Goal: Task Accomplishment & Management: Complete application form

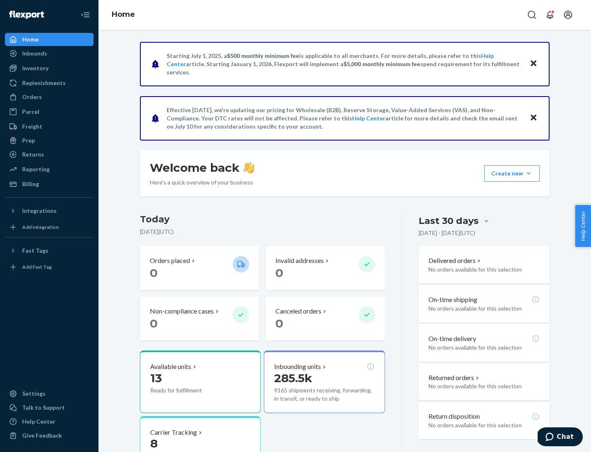
click at [31, 97] on div "Orders" at bounding box center [32, 97] width 20 height 8
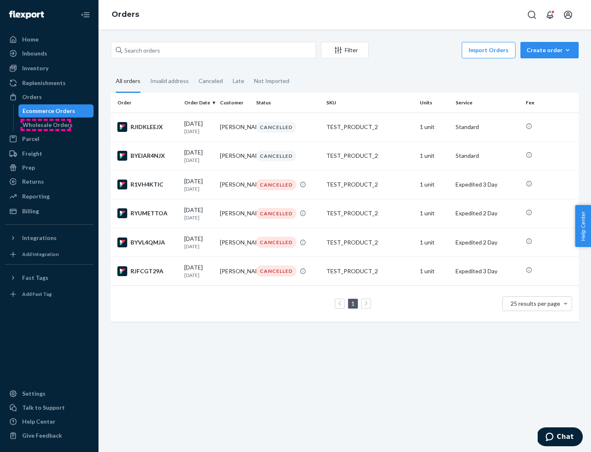
click at [46, 125] on div "Wholesale Orders" at bounding box center [48, 125] width 50 height 8
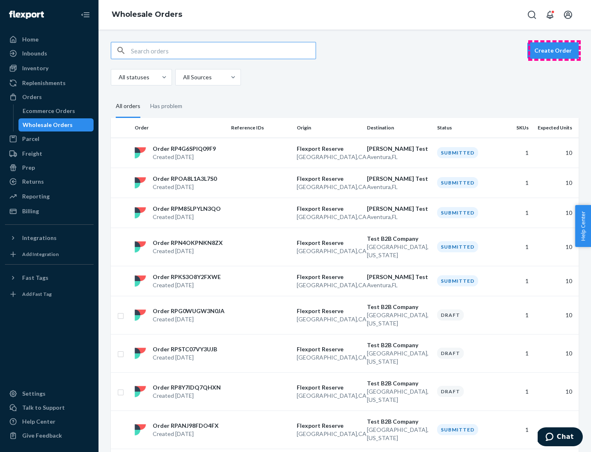
click at [555, 50] on button "Create Order" at bounding box center [553, 50] width 51 height 16
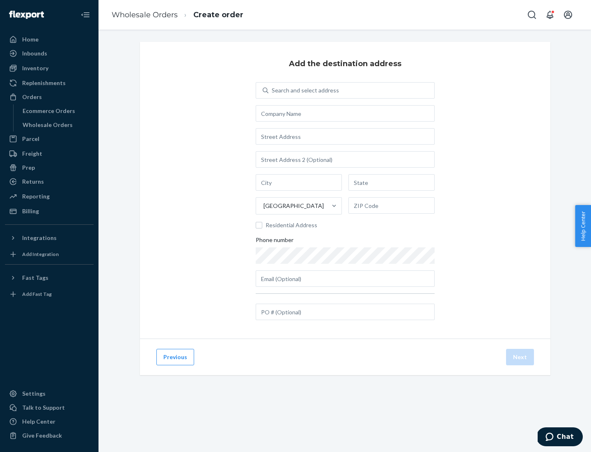
click at [304, 90] on div "Search and select address" at bounding box center [305, 90] width 67 height 8
click at [273, 90] on input "Search and select address" at bounding box center [272, 90] width 1 height 8
type input "[PERSON_NAME] Test"
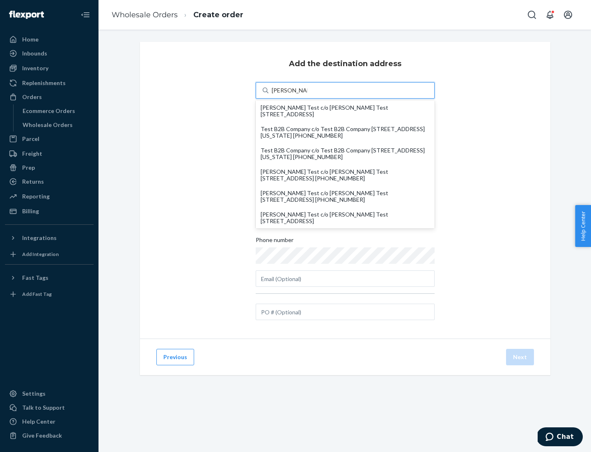
click at [345, 218] on div "[PERSON_NAME] Test c/o [PERSON_NAME] Test [STREET_ADDRESS]" at bounding box center [345, 217] width 169 height 13
click at [308, 94] on input "[PERSON_NAME] Test" at bounding box center [290, 90] width 36 height 8
type input "[PERSON_NAME] Test"
type input "Aventura"
type input "FL"
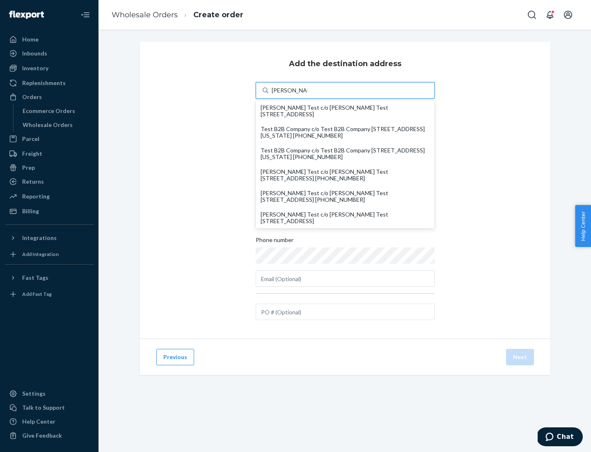
type input "33180"
type input "[STREET_ADDRESS]"
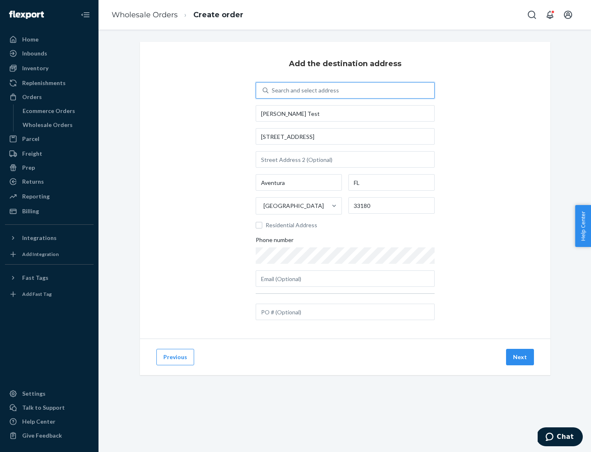
click at [521, 357] on button "Next" at bounding box center [520, 357] width 28 height 16
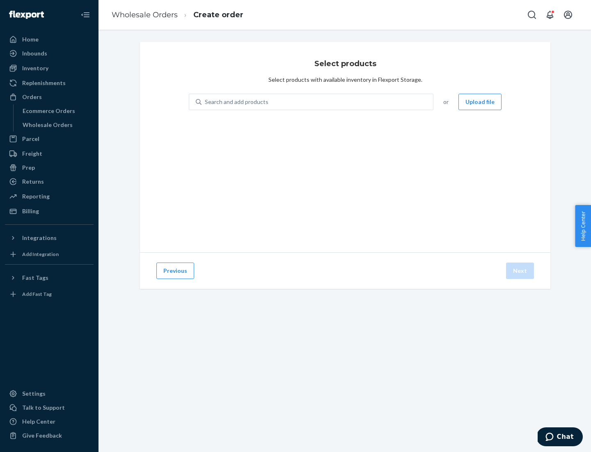
click at [318, 102] on div "Search and add products" at bounding box center [318, 101] width 232 height 15
click at [206, 102] on input "Search and add products" at bounding box center [205, 102] width 1 height 8
type input "test"
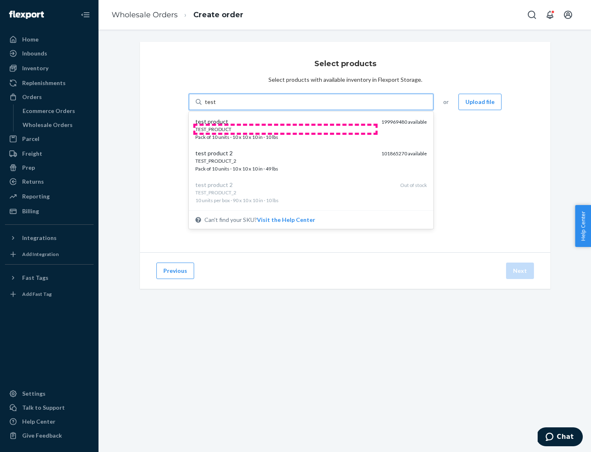
click at [285, 129] on div "TEST_PRODUCT" at bounding box center [284, 129] width 179 height 7
click at [216, 106] on input "test" at bounding box center [210, 102] width 11 height 8
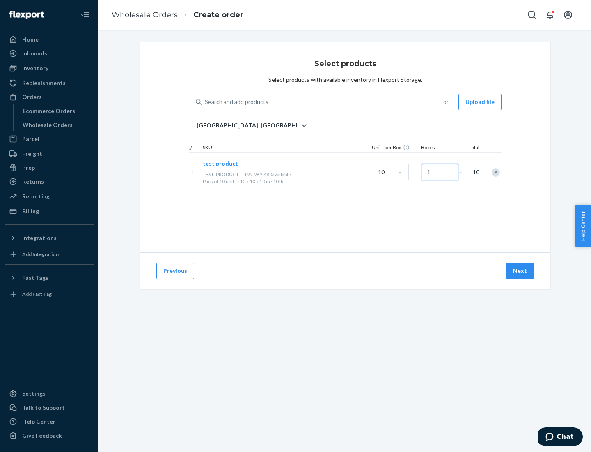
type input "1"
click at [521, 271] on button "Next" at bounding box center [520, 270] width 28 height 16
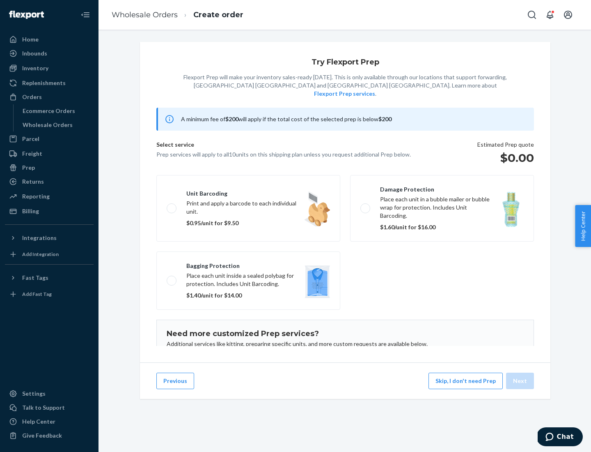
scroll to position [53, 0]
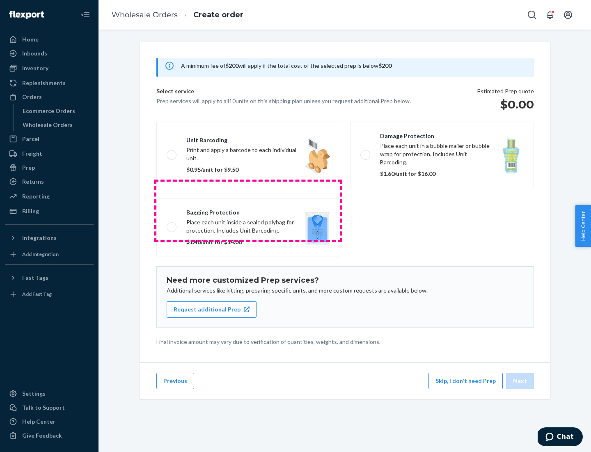
click at [248, 210] on label "Bagging protection Place each unit inside a sealed polybag for protection. Incl…" at bounding box center [248, 227] width 184 height 58
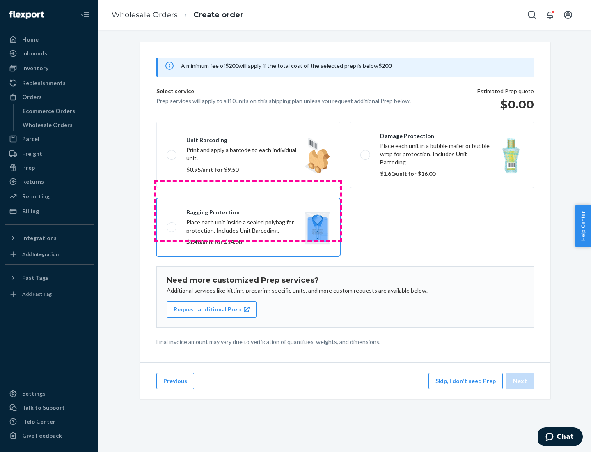
click at [172, 224] on input "Bagging protection Place each unit inside a sealed polybag for protection. Incl…" at bounding box center [169, 226] width 5 height 5
checkbox input "true"
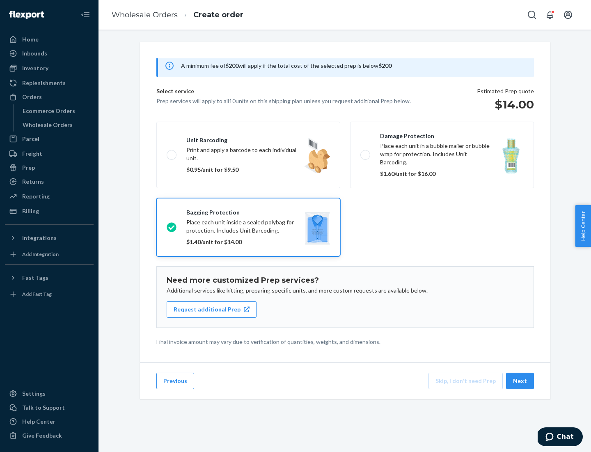
click at [521, 381] on button "Next" at bounding box center [520, 380] width 28 height 16
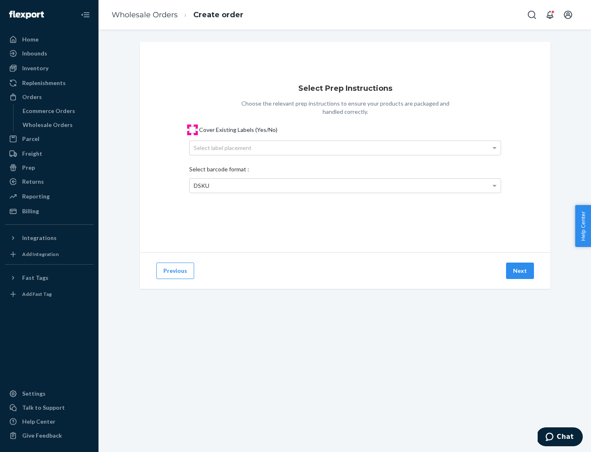
click at [193, 129] on input "Cover Existing Labels (Yes/No)" at bounding box center [192, 129] width 7 height 7
checkbox input "true"
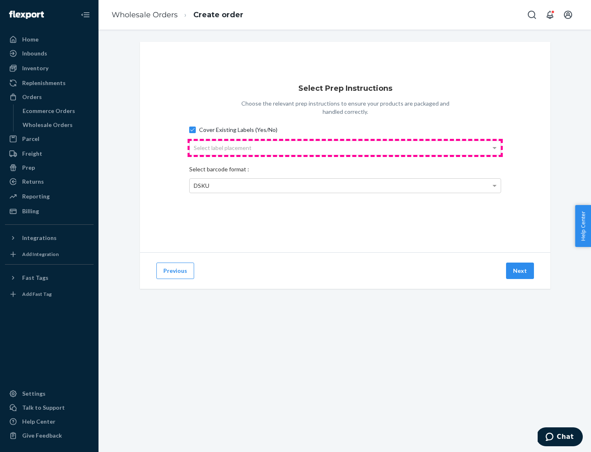
click at [345, 147] on div "Select label placement" at bounding box center [345, 148] width 311 height 14
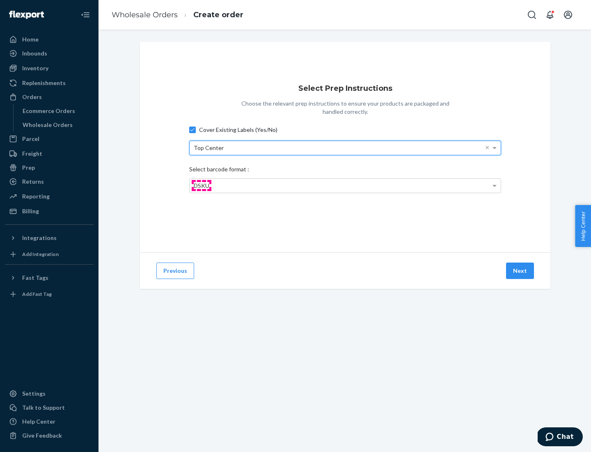
click at [201, 185] on span "DSKU" at bounding box center [202, 185] width 16 height 7
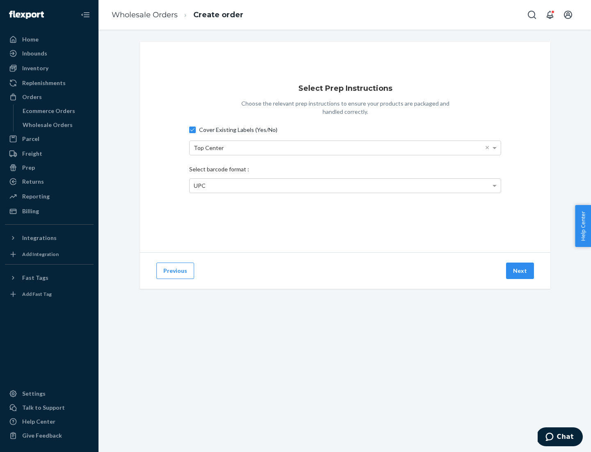
click at [521, 271] on button "Next" at bounding box center [520, 270] width 28 height 16
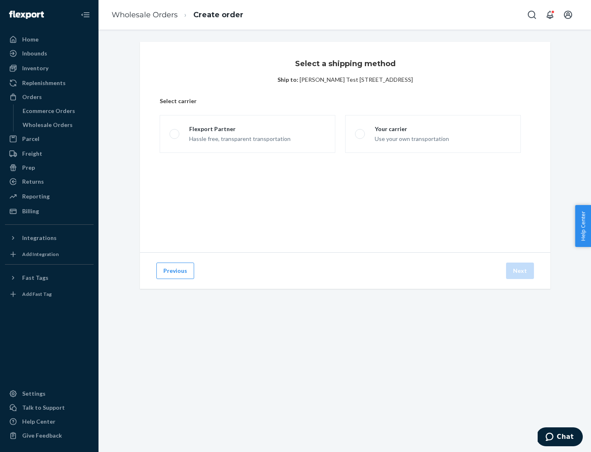
click at [174, 134] on span at bounding box center [175, 134] width 10 height 10
click at [174, 134] on input "Flexport Partner Hassle free, transparent transportation" at bounding box center [172, 133] width 5 height 5
radio input "true"
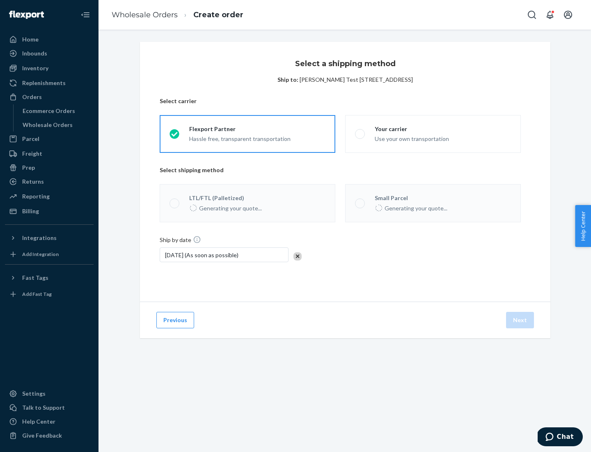
click at [174, 203] on span at bounding box center [175, 203] width 10 height 10
click at [49, 97] on div "Orders" at bounding box center [49, 96] width 87 height 11
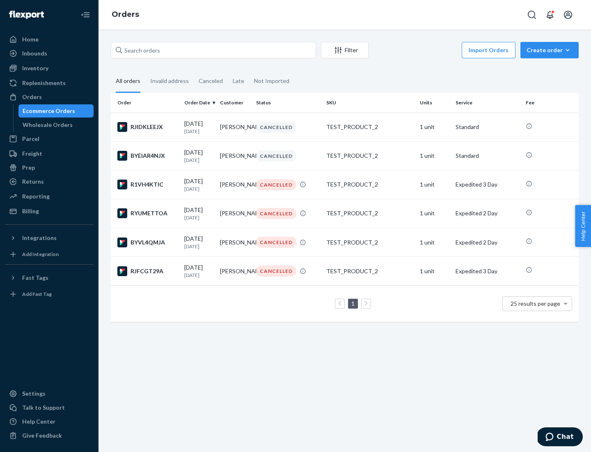
click at [46, 125] on div "Wholesale Orders" at bounding box center [48, 125] width 50 height 8
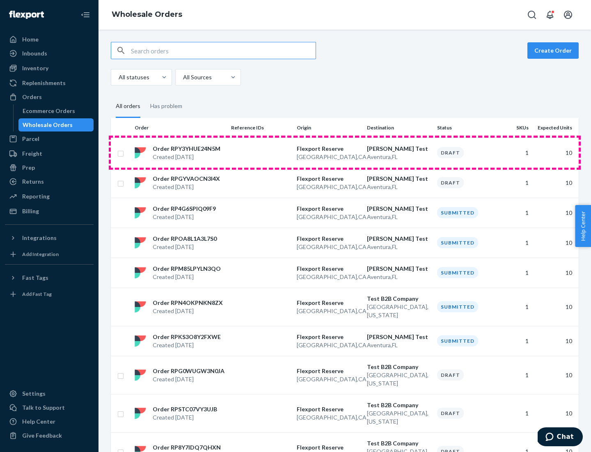
click at [345, 153] on p "[GEOGRAPHIC_DATA] , [GEOGRAPHIC_DATA]" at bounding box center [329, 157] width 64 height 8
